Goal: Task Accomplishment & Management: Manage account settings

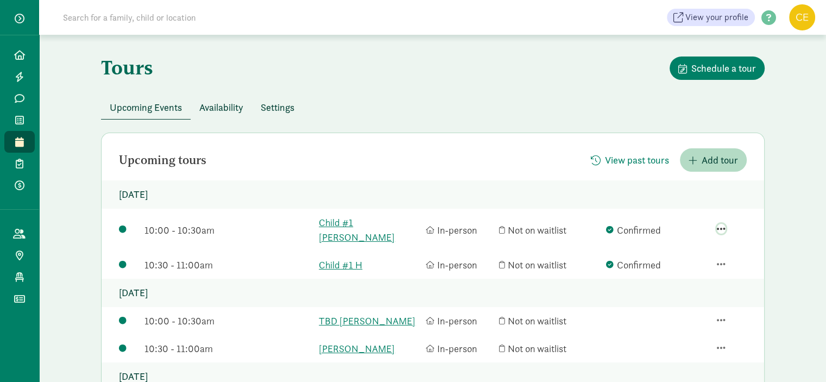
click at [718, 224] on span "button" at bounding box center [721, 229] width 9 height 10
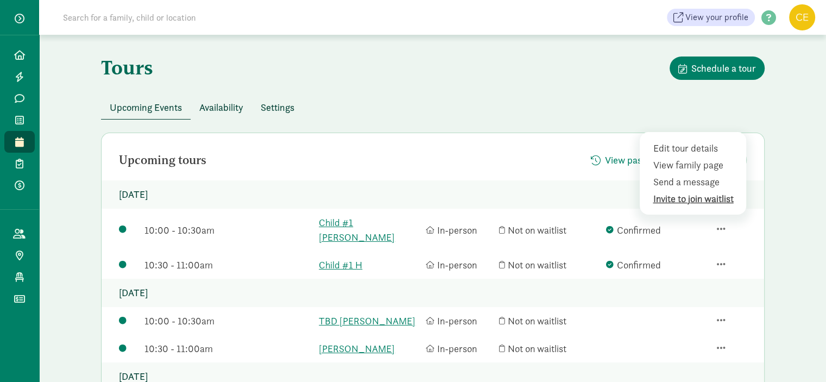
click at [703, 192] on div "Invite to join waitlist" at bounding box center [695, 198] width 84 height 15
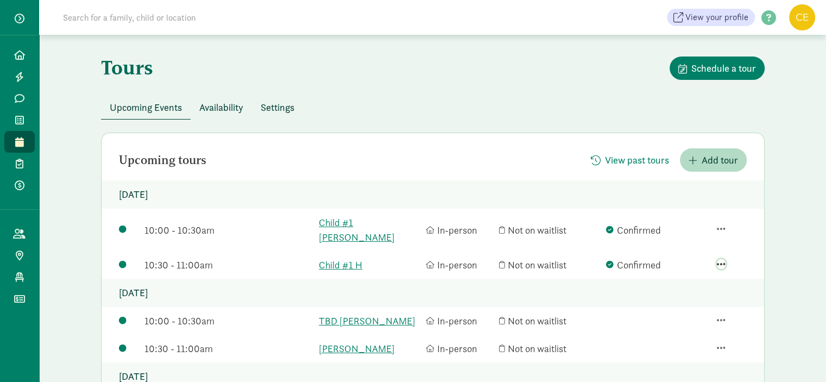
click at [721, 259] on span "button" at bounding box center [721, 264] width 9 height 10
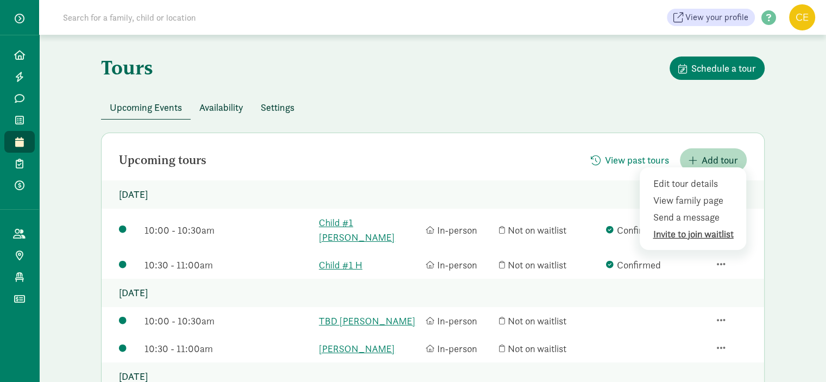
click at [717, 227] on div "Invite to join waitlist" at bounding box center [695, 234] width 84 height 15
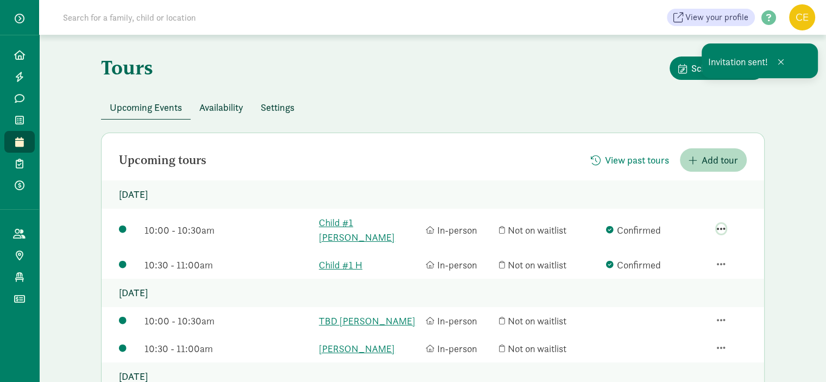
click at [721, 224] on span "button" at bounding box center [721, 229] width 9 height 10
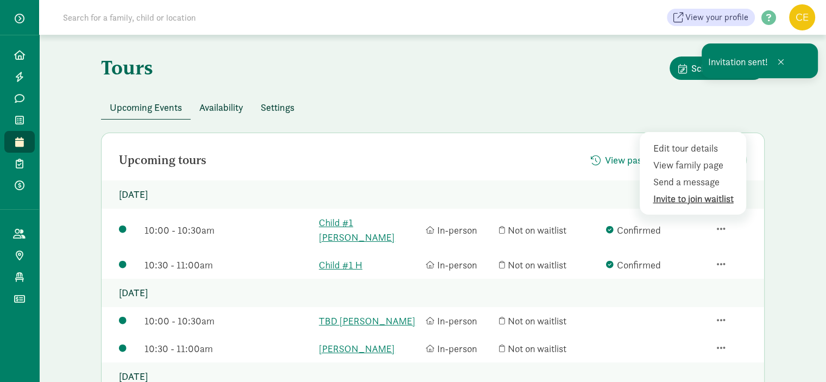
click at [713, 191] on div "Invite to join waitlist" at bounding box center [695, 198] width 84 height 15
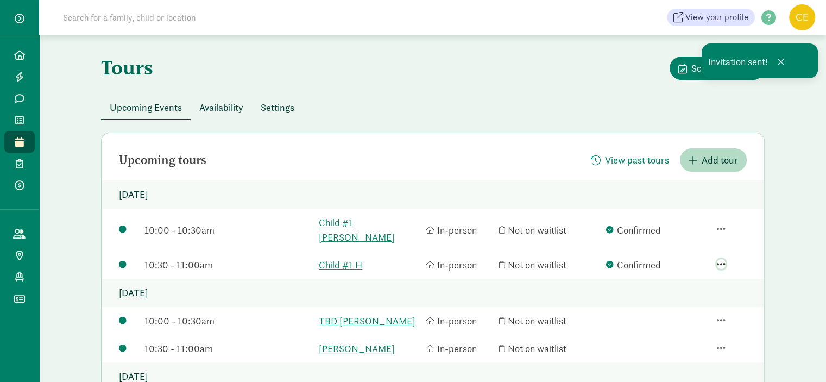
click at [722, 259] on span "button" at bounding box center [721, 264] width 9 height 10
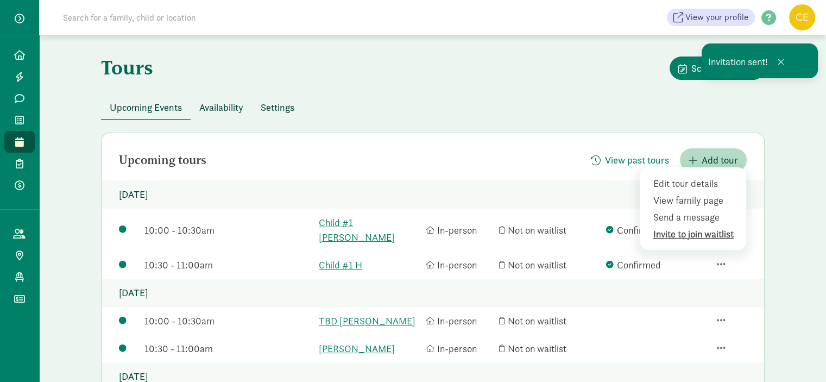
click at [708, 227] on div "Invite to join waitlist" at bounding box center [695, 234] width 84 height 15
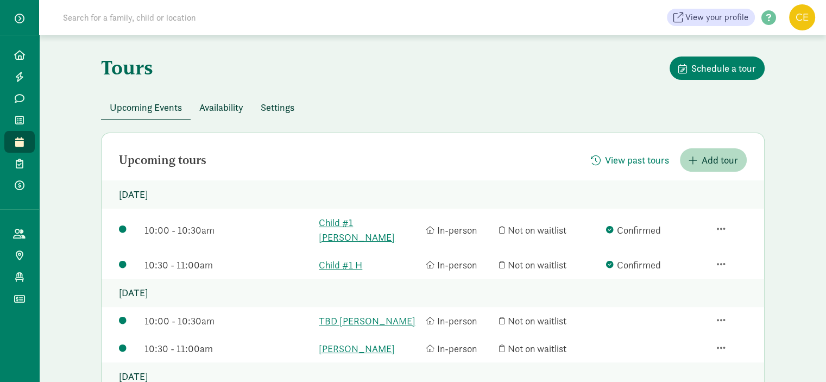
click at [806, 6] on figure at bounding box center [802, 17] width 26 height 26
click at [784, 52] on link "Logout" at bounding box center [792, 54] width 43 height 13
